Goal: Complete application form: Complete application form

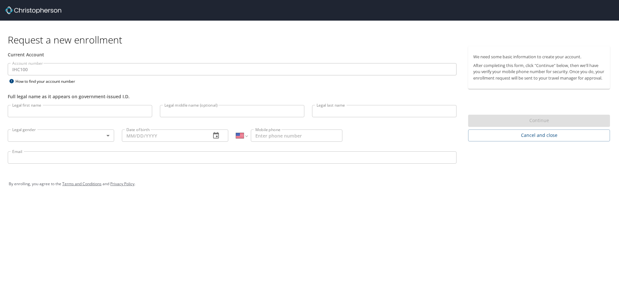
select select "US"
click at [35, 115] on input "Legal first name" at bounding box center [80, 111] width 144 height 12
type input "Alvin Lourenz"
click at [361, 110] on input "Legal last name" at bounding box center [384, 111] width 144 height 12
type input "Ucab"
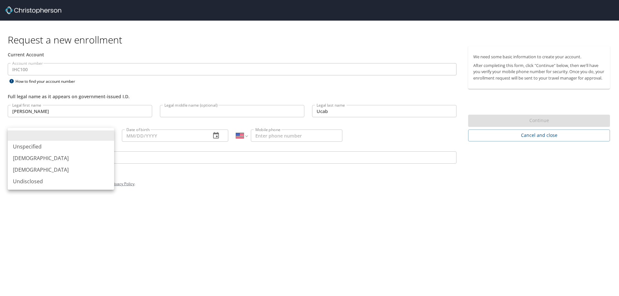
click at [42, 137] on body "Request a new enrollment Current Account Account number IHC100 Account number H…" at bounding box center [309, 148] width 619 height 296
click at [34, 159] on li "Male" at bounding box center [61, 158] width 106 height 12
type input "Male"
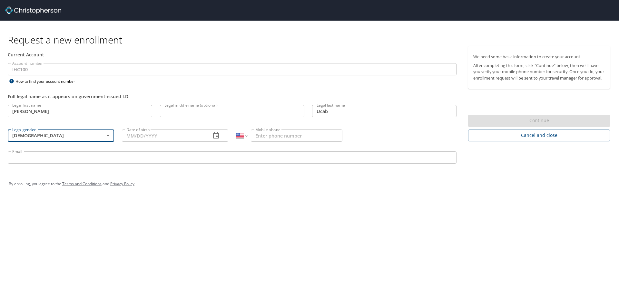
click at [135, 139] on input "Date of birth" at bounding box center [164, 136] width 84 height 12
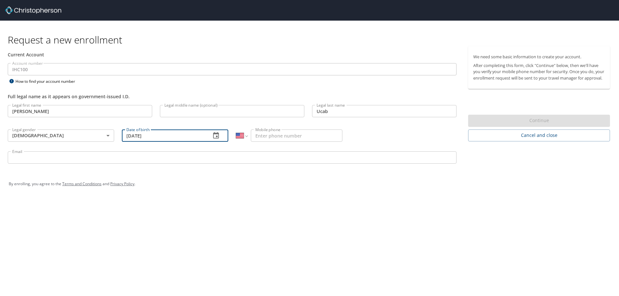
type input "08/09/1984"
click at [303, 142] on p at bounding box center [289, 143] width 106 height 2
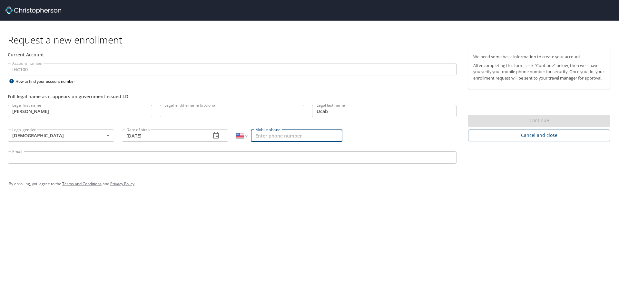
click at [303, 139] on input "Mobile phone" at bounding box center [296, 136] width 91 height 12
type input "(702) 290-8521"
click at [159, 160] on input "Email" at bounding box center [232, 157] width 448 height 12
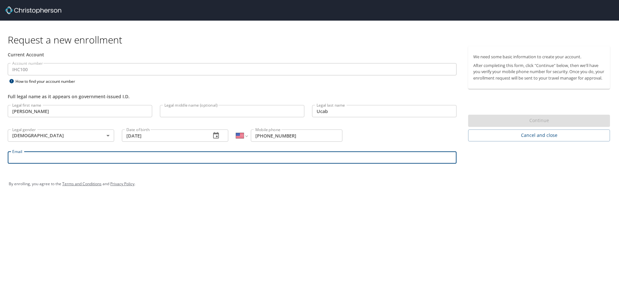
paste input "AUcab@imailnv.org"
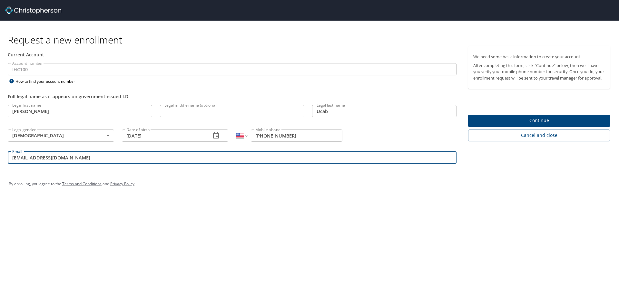
type input "AUcab@imailnv.org"
click at [506, 125] on span "Continue" at bounding box center [538, 121] width 131 height 8
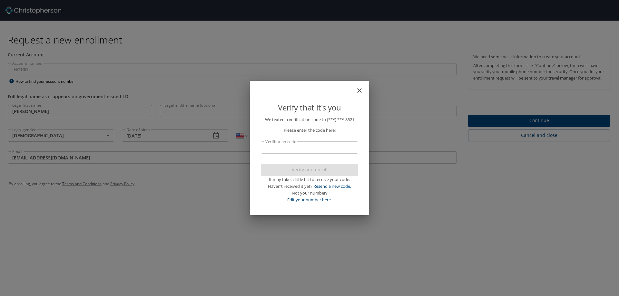
click at [282, 148] on input "Verification code" at bounding box center [309, 147] width 97 height 12
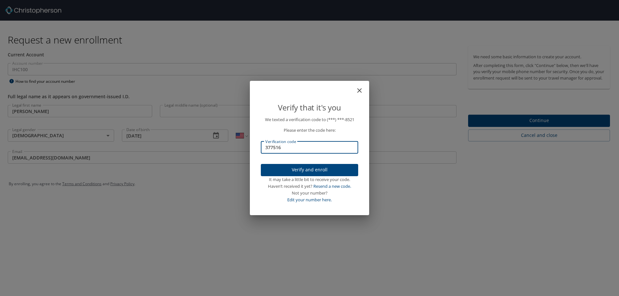
type input "377516"
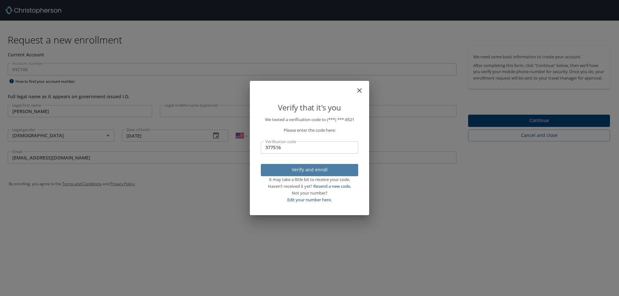
click at [304, 172] on span "Verify and enroll" at bounding box center [309, 170] width 87 height 8
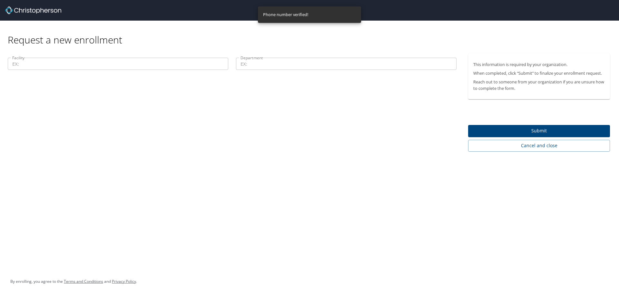
click at [68, 61] on input "Facility" at bounding box center [118, 64] width 220 height 12
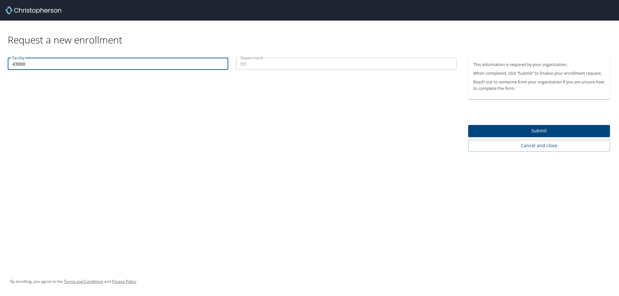
type input "43000"
click at [248, 67] on input "Department" at bounding box center [346, 64] width 220 height 12
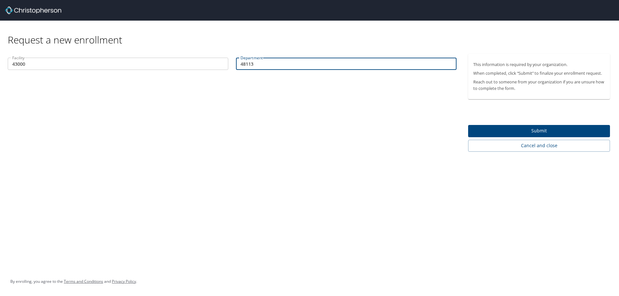
type input "48113"
click at [516, 131] on span "Submit" at bounding box center [538, 131] width 131 height 8
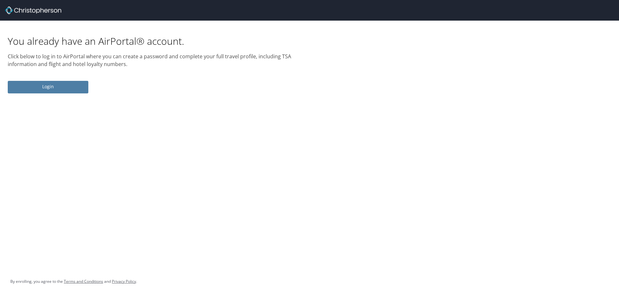
click at [61, 89] on span "Login" at bounding box center [48, 87] width 70 height 8
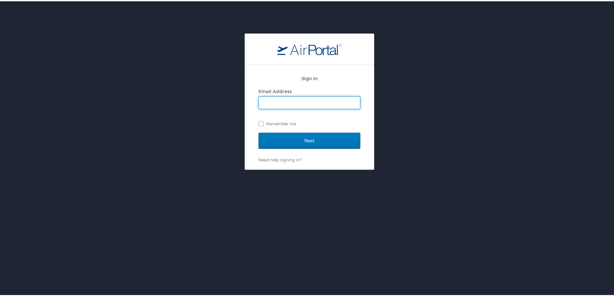
click at [269, 96] on input "Email Address" at bounding box center [309, 101] width 101 height 12
click at [274, 103] on input "Email Address" at bounding box center [309, 101] width 101 height 12
type input "AUcab@imailnv.org"
click at [259, 122] on label "Remember me" at bounding box center [309, 123] width 102 height 10
click at [259, 122] on input "Remember me" at bounding box center [260, 122] width 4 height 4
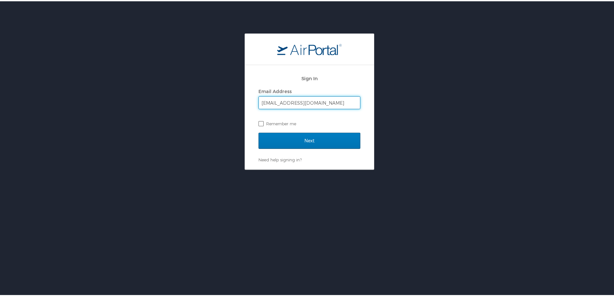
checkbox input "true"
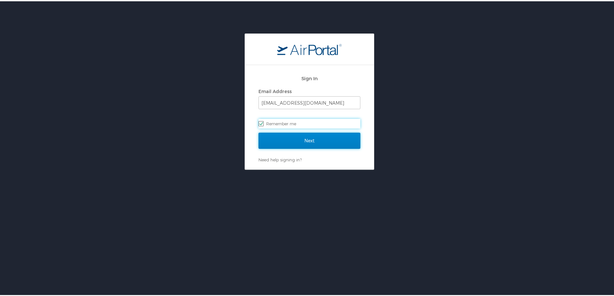
click at [298, 145] on input "Next" at bounding box center [309, 139] width 102 height 16
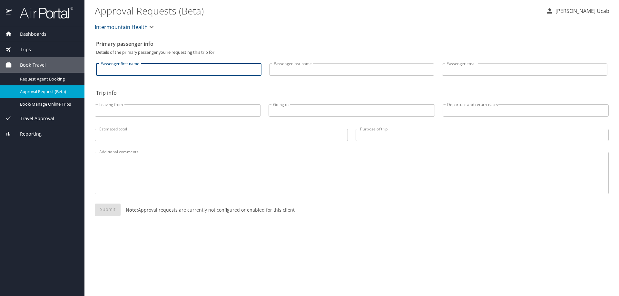
click at [127, 70] on input "Passenger first name" at bounding box center [178, 69] width 165 height 12
type input "[PERSON_NAME]"
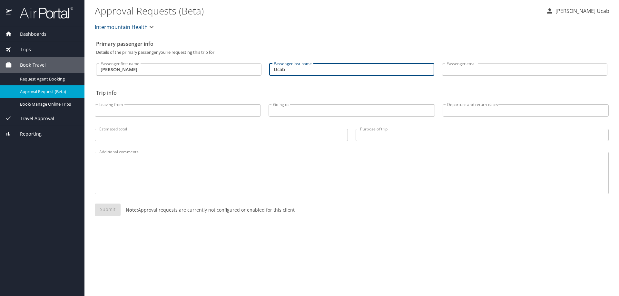
type input "Ucab"
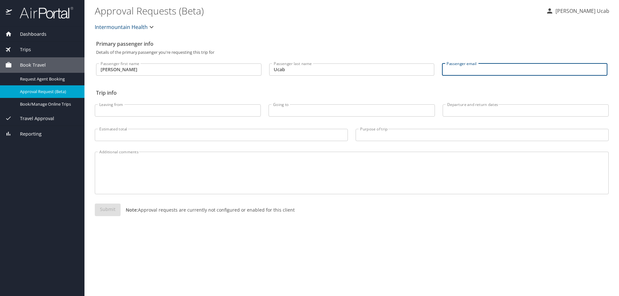
paste input "[EMAIL_ADDRESS][DOMAIN_NAME]"
type input "A"
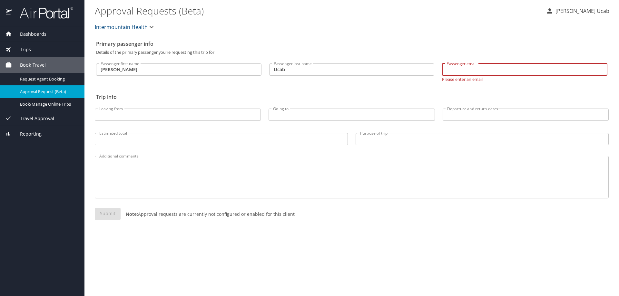
paste input "alvinlourenz.ucab@imail.org"
type input "alvinlourenz.ucab@imail.org"
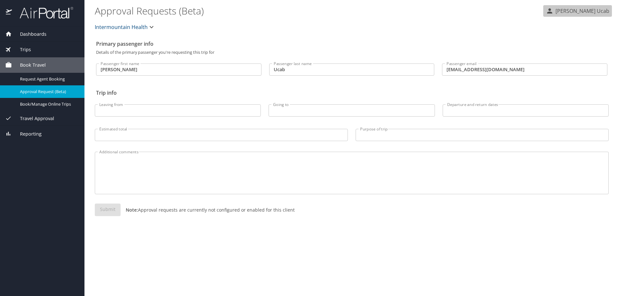
click at [597, 9] on p "[PERSON_NAME] Ucab" at bounding box center [581, 11] width 56 height 8
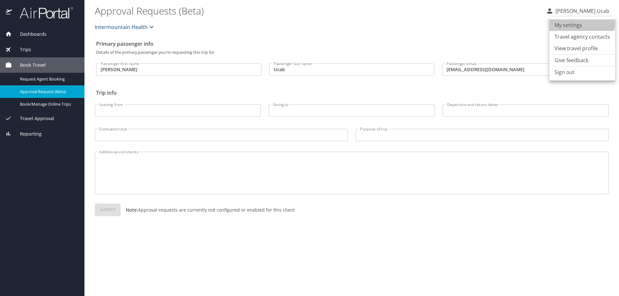
click at [575, 23] on li "My settings" at bounding box center [582, 25] width 66 height 12
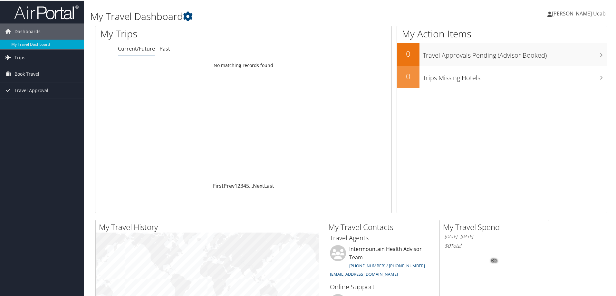
click at [569, 14] on span "[PERSON_NAME] Ucab" at bounding box center [579, 12] width 54 height 7
click at [553, 57] on link "View Travel Profile" at bounding box center [569, 57] width 72 height 11
